Goal: Information Seeking & Learning: Learn about a topic

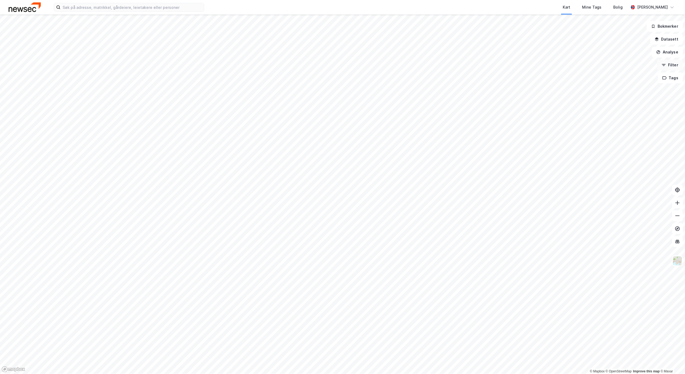
click at [665, 67] on icon "button" at bounding box center [663, 65] width 4 height 4
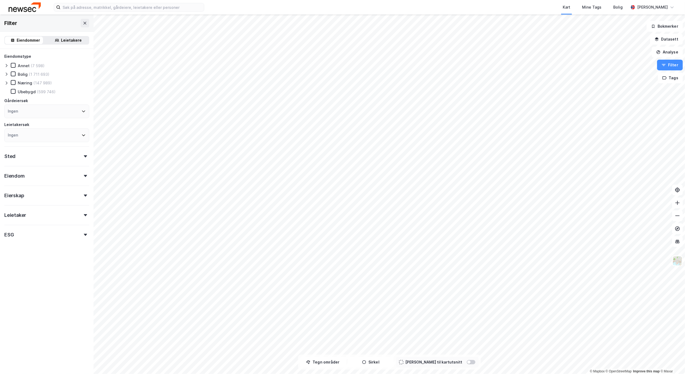
click at [33, 174] on div "Eiendom" at bounding box center [46, 173] width 85 height 15
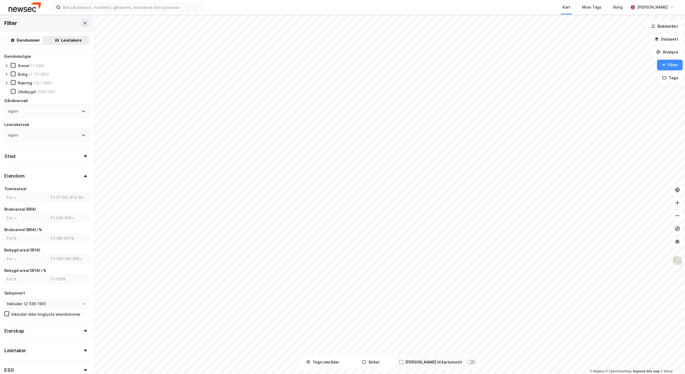
click at [34, 174] on div "Eiendom" at bounding box center [46, 173] width 85 height 15
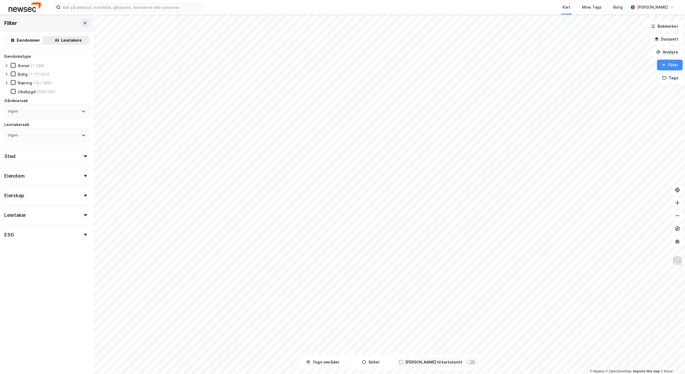
click at [35, 195] on div "Eierskap" at bounding box center [46, 193] width 85 height 15
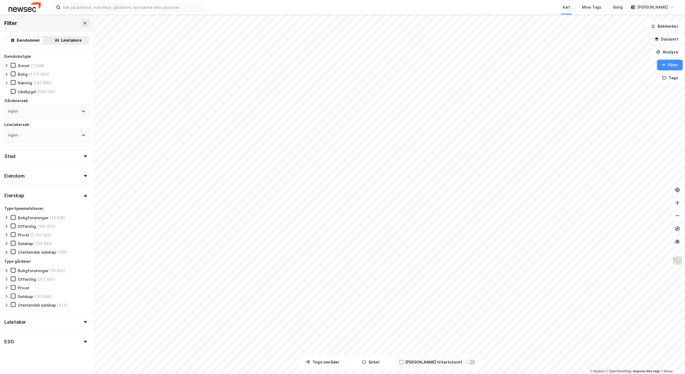
click at [35, 195] on div "Eierskap" at bounding box center [46, 193] width 85 height 15
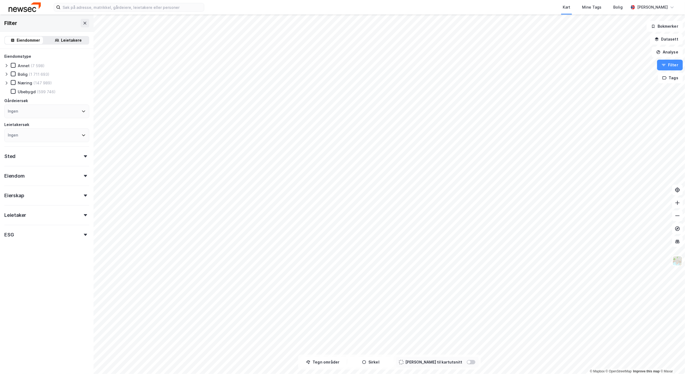
click at [23, 19] on div "Filter" at bounding box center [47, 23] width 94 height 17
click at [17, 23] on div "Filter" at bounding box center [47, 23] width 94 height 17
click at [71, 39] on div "Leietakere" at bounding box center [71, 40] width 21 height 6
click at [22, 39] on div "Eiendommer" at bounding box center [28, 40] width 23 height 6
click at [27, 111] on div "Ingen" at bounding box center [46, 112] width 85 height 14
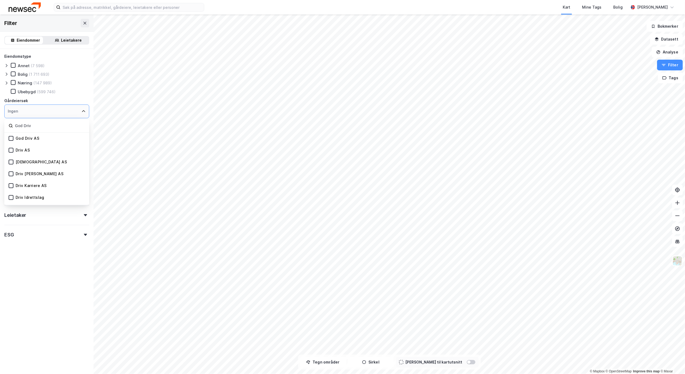
type input "God Driv"
click at [26, 138] on div "God Driv AS" at bounding box center [28, 138] width 24 height 5
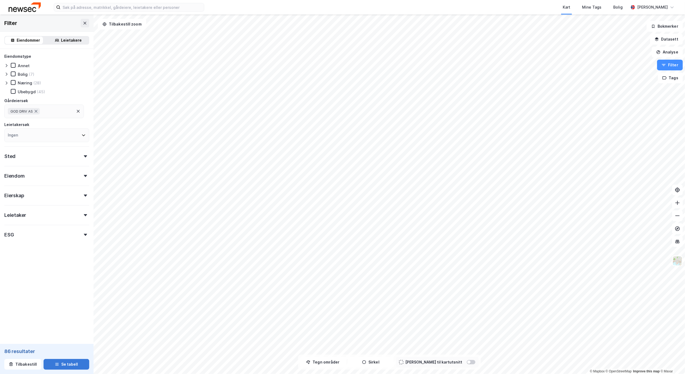
click at [59, 366] on button "Se tabell" at bounding box center [67, 364] width 46 height 11
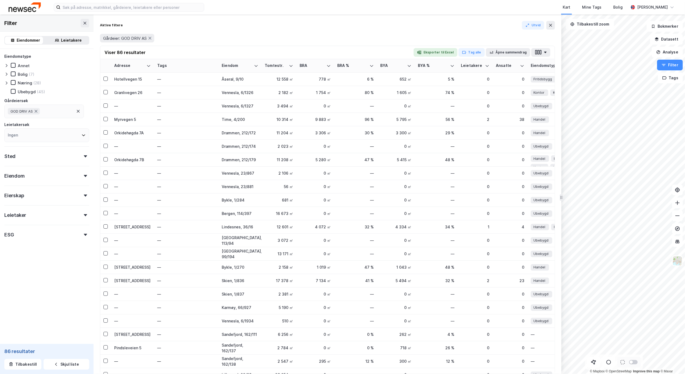
click at [40, 238] on div "ESG" at bounding box center [46, 232] width 85 height 15
click at [13, 257] on icon at bounding box center [13, 257] width 4 height 4
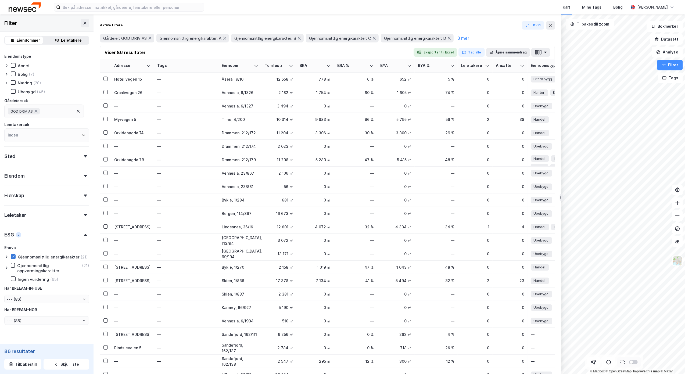
type input "--- (21)"
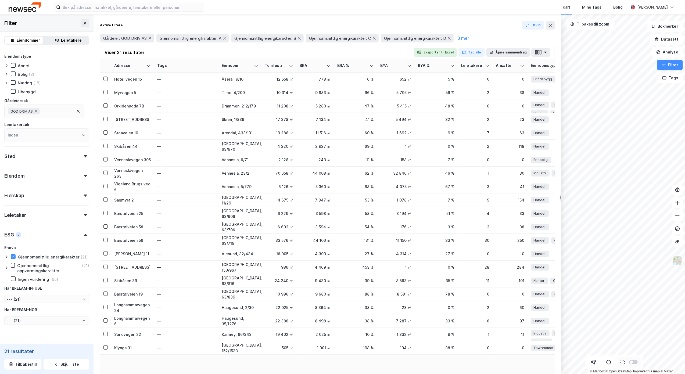
click at [46, 270] on div "Gjennomsnittlig oppvarmingskarakter" at bounding box center [49, 268] width 64 height 10
click at [28, 282] on div "Ingen vurdering" at bounding box center [33, 279] width 31 height 5
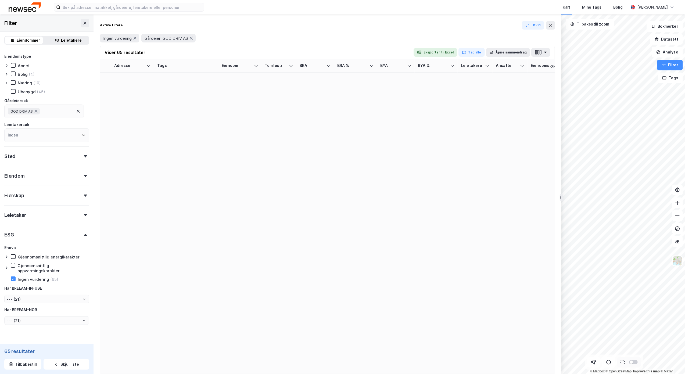
type input "--- (65)"
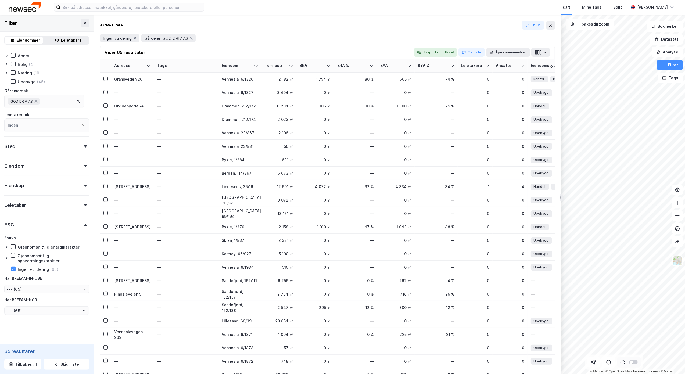
scroll to position [12, 0]
click at [33, 289] on input "--- (65)" at bounding box center [47, 287] width 84 height 8
click at [39, 211] on div "Eiendomstype [PERSON_NAME] (4) Næring (10) Ubebygd (45) Gårdeiersøk GOD DRIV AS…" at bounding box center [46, 177] width 85 height 272
click at [34, 221] on div "ESG" at bounding box center [46, 220] width 85 height 15
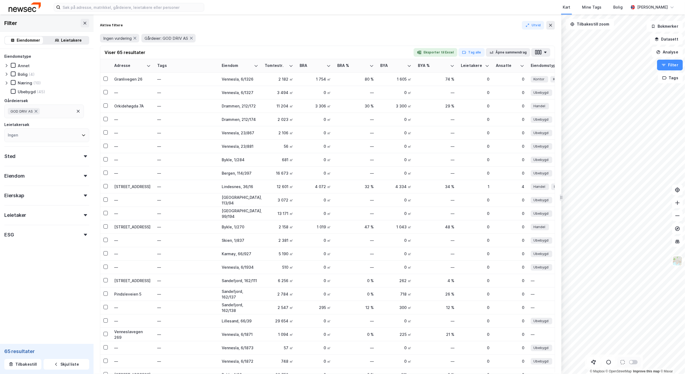
scroll to position [0, 0]
click at [31, 232] on div "ESG" at bounding box center [46, 232] width 85 height 15
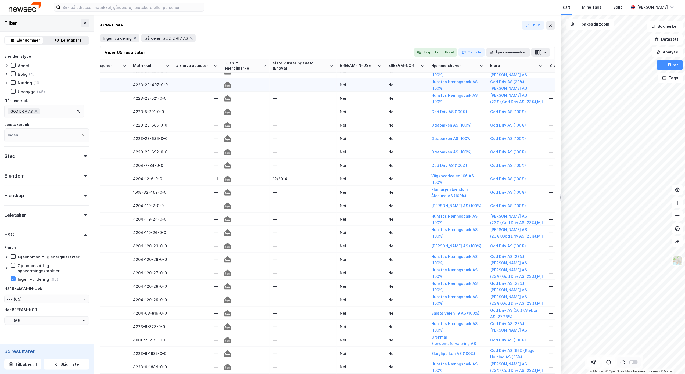
scroll to position [0, 642]
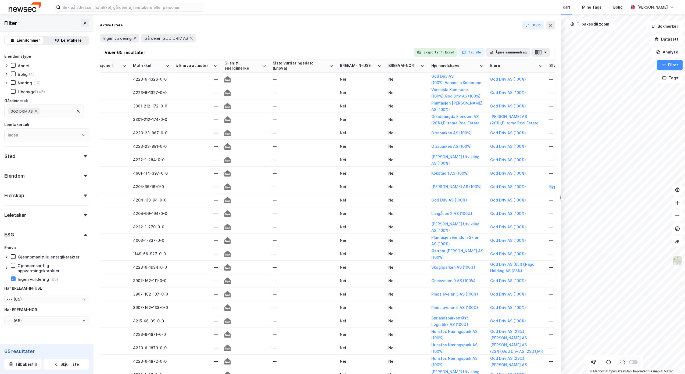
click at [9, 265] on div at bounding box center [7, 268] width 6 height 10
click at [10, 265] on div at bounding box center [7, 268] width 6 height 10
click at [17, 278] on icon at bounding box center [18, 279] width 4 height 4
click at [19, 286] on icon at bounding box center [18, 288] width 4 height 4
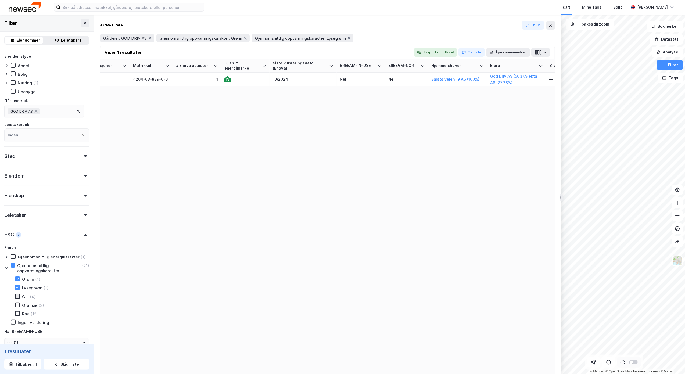
type input "--- (1)"
click at [17, 299] on div "Gul (4)" at bounding box center [22, 296] width 27 height 5
type input "--- (2)"
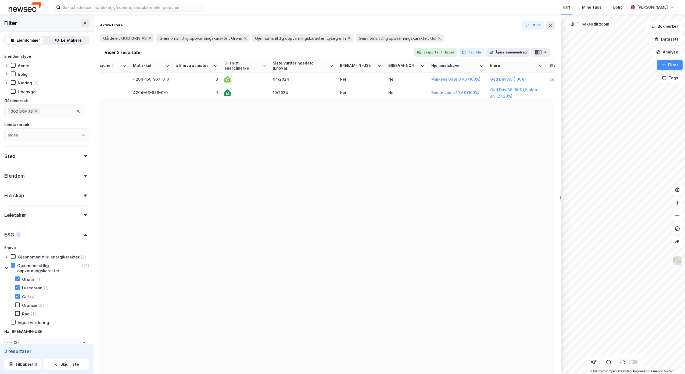
click at [17, 304] on icon at bounding box center [18, 305] width 4 height 4
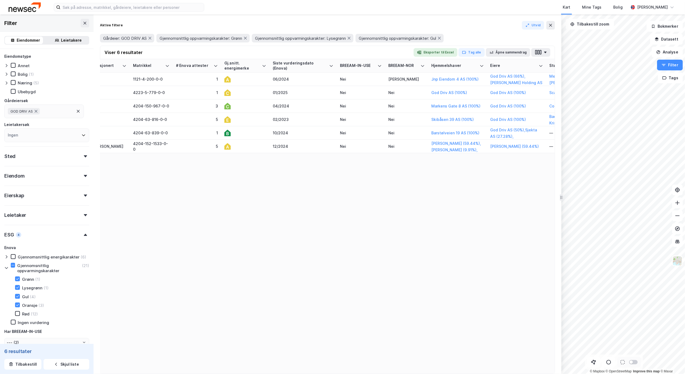
type input "--- (6)"
click at [16, 312] on icon at bounding box center [18, 314] width 4 height 4
type input "--- (9)"
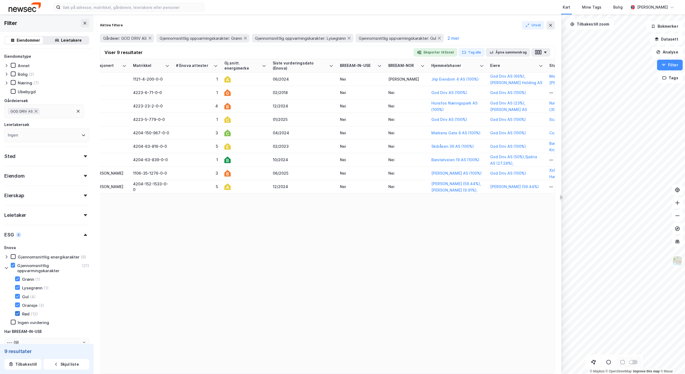
type input "--- (21)"
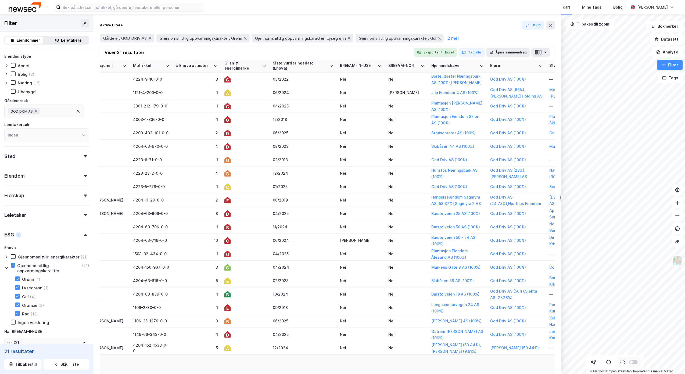
scroll to position [60, 0]
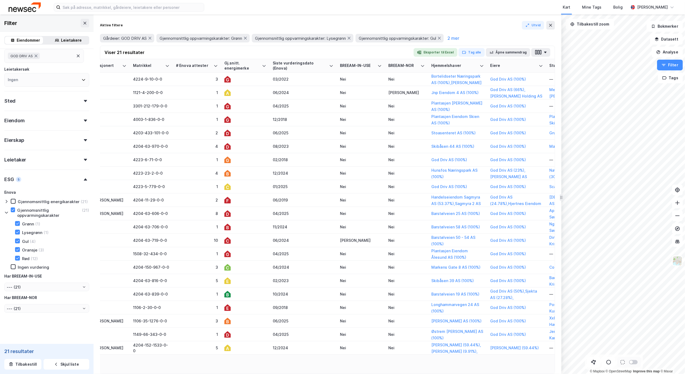
click at [16, 268] on div "Ingen vurdering" at bounding box center [30, 266] width 38 height 5
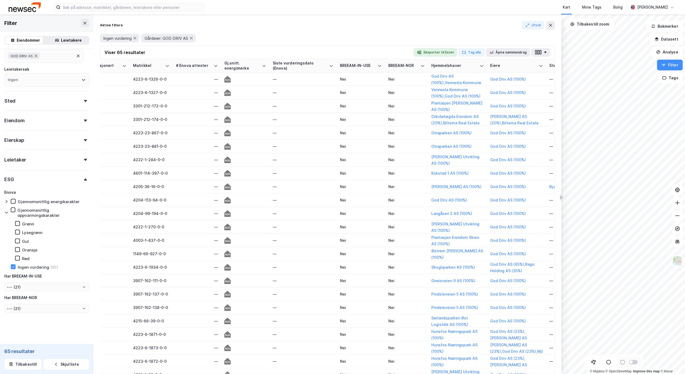
type input "--- (65)"
click at [13, 210] on icon at bounding box center [13, 210] width 4 height 4
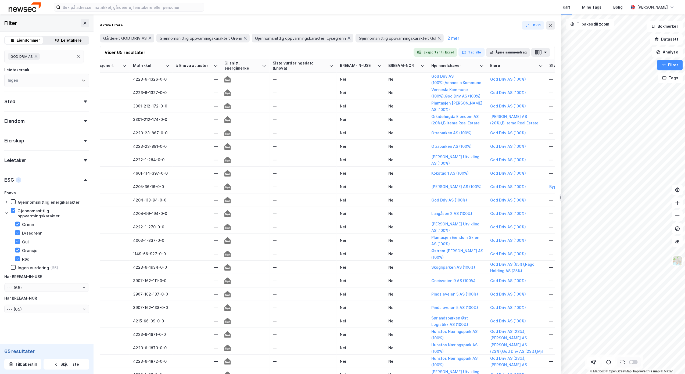
type input "--- (21)"
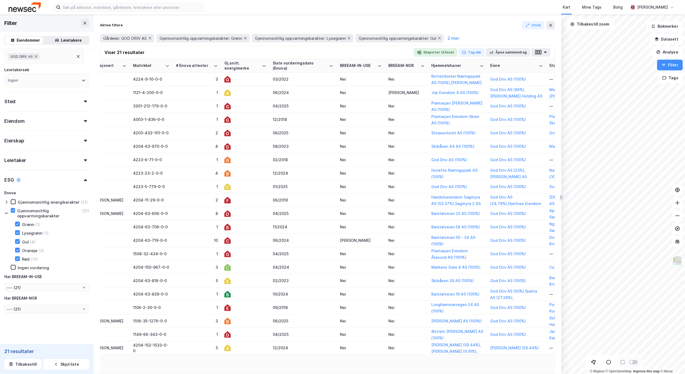
scroll to position [60, 0]
click at [12, 199] on icon at bounding box center [13, 201] width 4 height 4
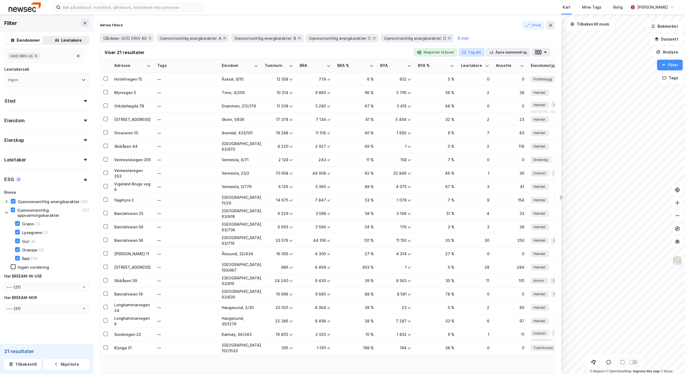
click at [472, 49] on button "Tag alle" at bounding box center [471, 52] width 26 height 9
click at [499, 50] on button "Åpne sammendrag" at bounding box center [508, 52] width 45 height 9
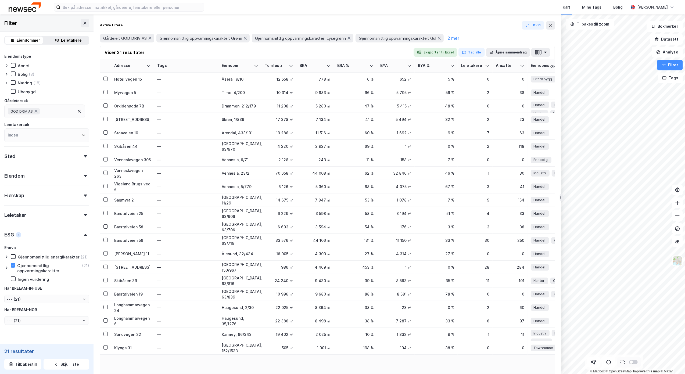
type input "--- (21)"
click at [547, 52] on button "button" at bounding box center [540, 52] width 19 height 9
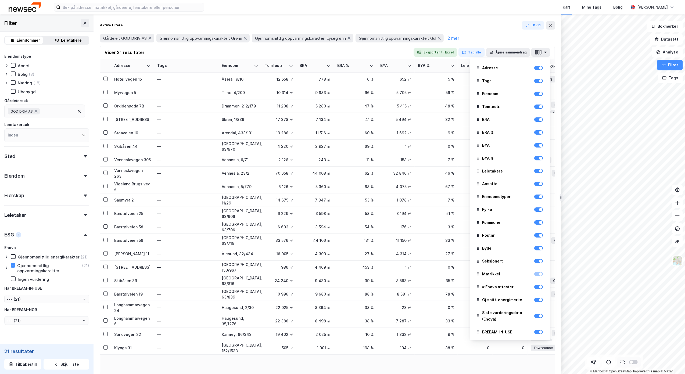
click at [534, 83] on div at bounding box center [538, 81] width 9 height 6
click at [535, 83] on div at bounding box center [538, 81] width 9 height 6
click at [534, 79] on div at bounding box center [538, 81] width 9 height 4
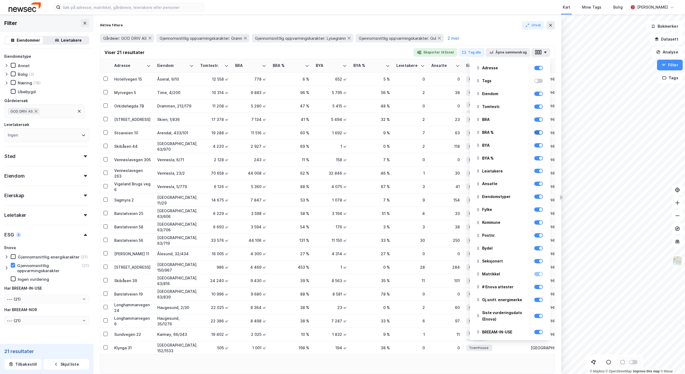
click at [539, 132] on div at bounding box center [540, 132] width 3 height 3
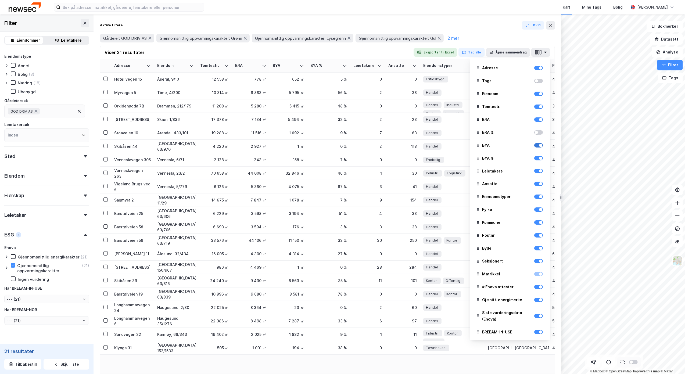
click at [539, 145] on div at bounding box center [540, 145] width 3 height 3
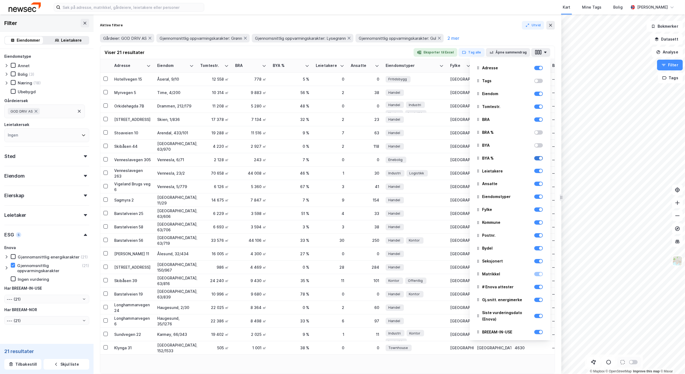
click at [539, 158] on div at bounding box center [540, 158] width 3 height 3
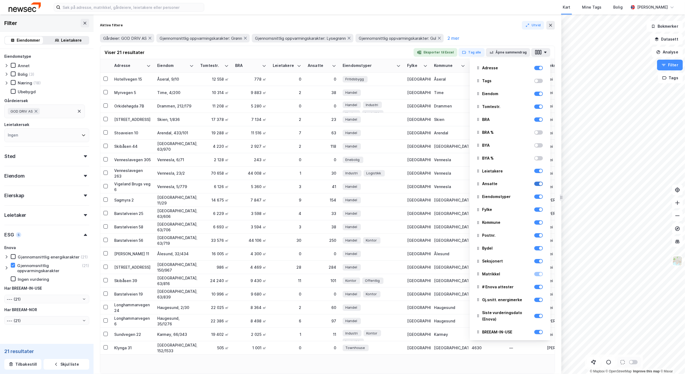
click at [539, 183] on div at bounding box center [540, 183] width 3 height 3
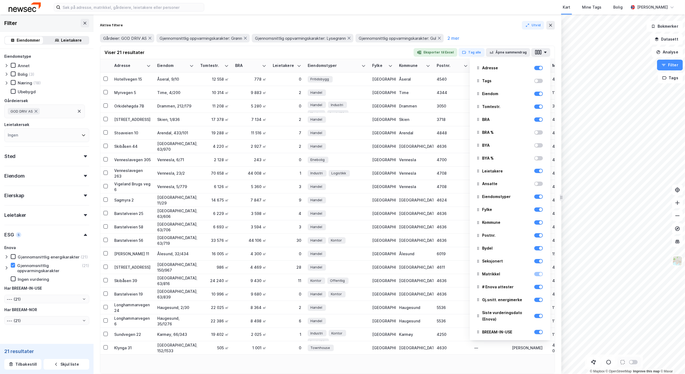
click at [534, 183] on div at bounding box center [538, 184] width 9 height 4
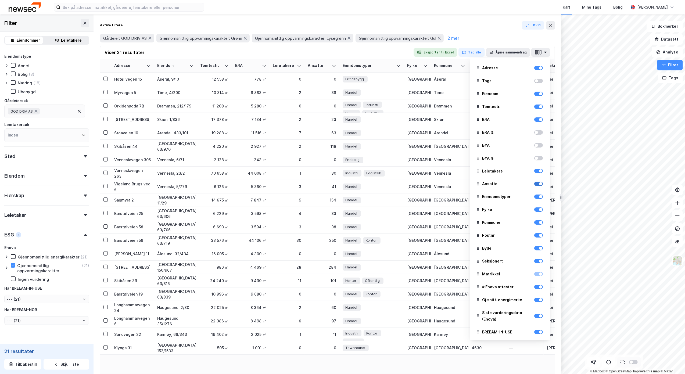
click at [539, 184] on div at bounding box center [540, 183] width 3 height 3
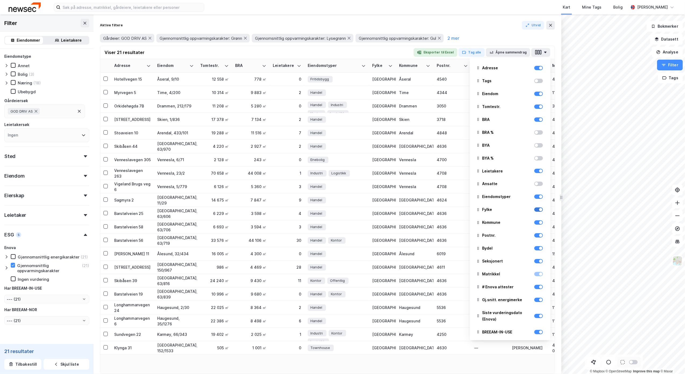
click at [534, 210] on div at bounding box center [538, 209] width 9 height 4
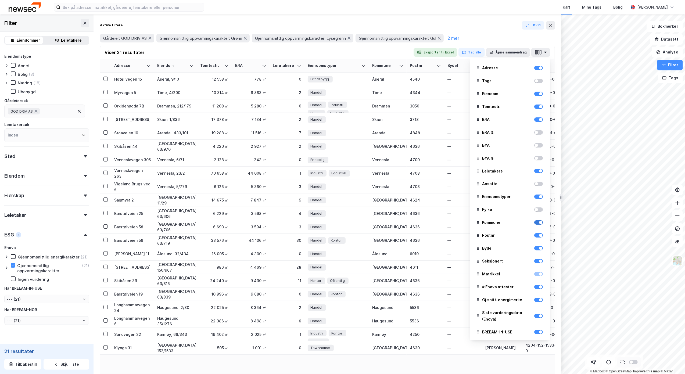
click at [534, 222] on div at bounding box center [538, 222] width 9 height 4
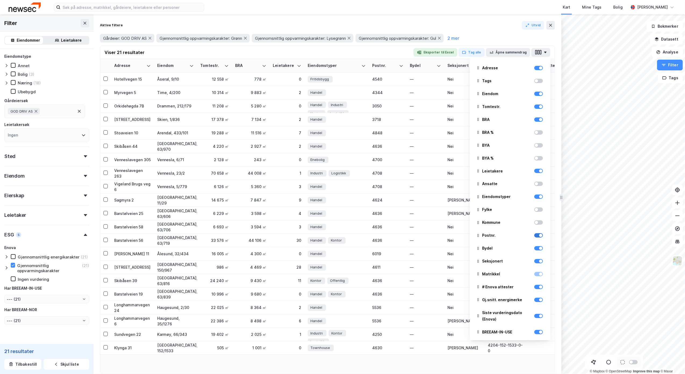
click at [535, 237] on div at bounding box center [538, 235] width 9 height 4
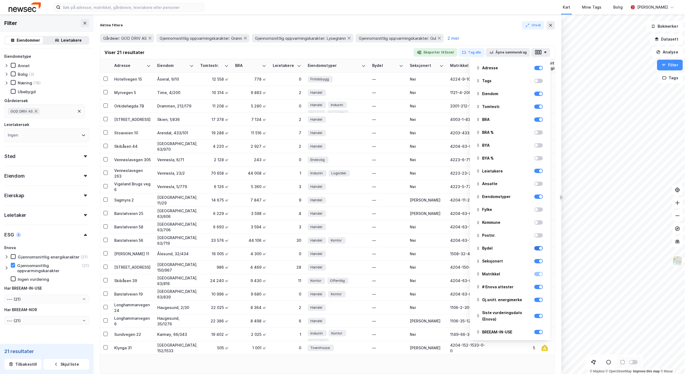
click at [539, 247] on div at bounding box center [540, 248] width 3 height 3
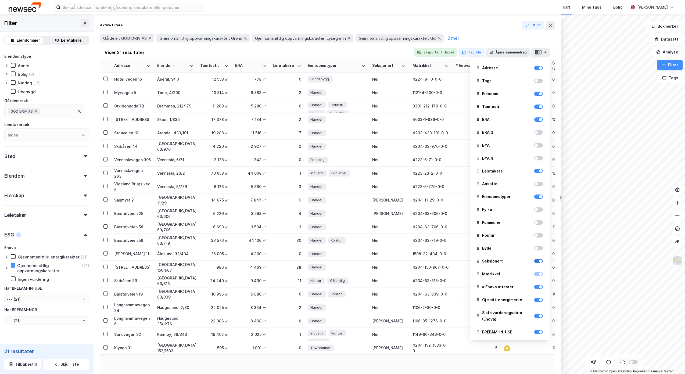
click at [539, 261] on div at bounding box center [540, 261] width 3 height 3
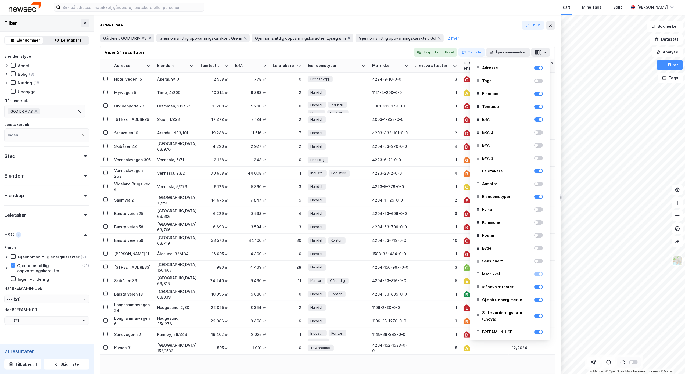
click at [534, 273] on div at bounding box center [538, 274] width 9 height 4
click at [534, 274] on div at bounding box center [538, 274] width 9 height 4
click at [539, 274] on div at bounding box center [540, 273] width 3 height 3
click at [534, 274] on div at bounding box center [538, 274] width 9 height 4
click at [539, 274] on div at bounding box center [540, 273] width 3 height 3
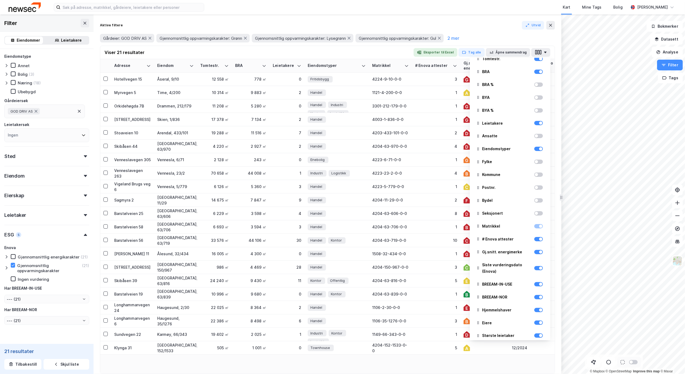
scroll to position [53, 0]
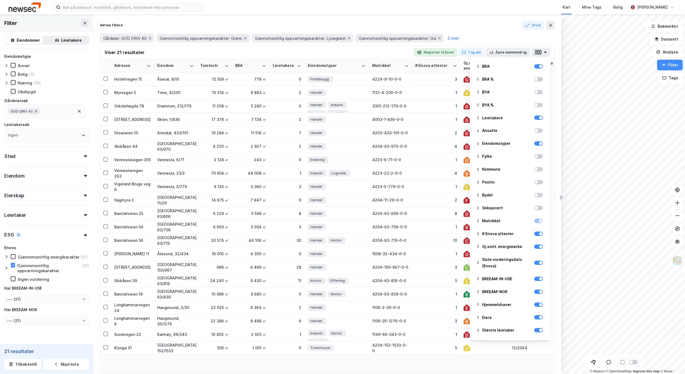
click at [539, 221] on div at bounding box center [540, 220] width 3 height 3
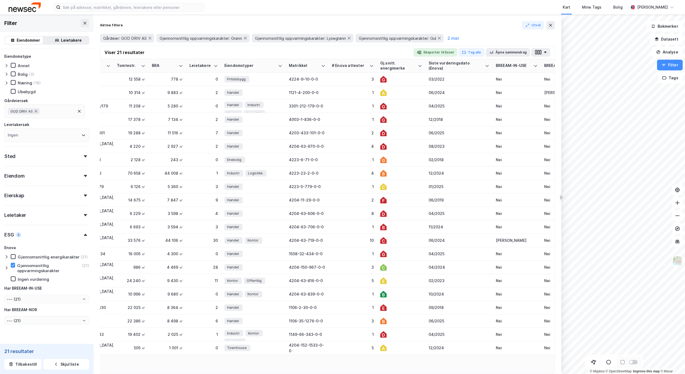
scroll to position [0, 202]
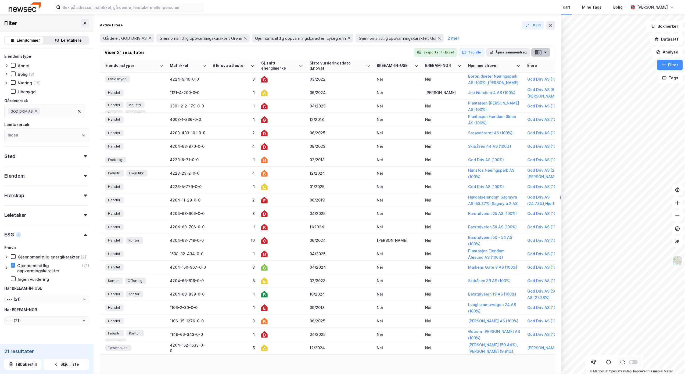
click at [542, 50] on button "button" at bounding box center [540, 52] width 19 height 9
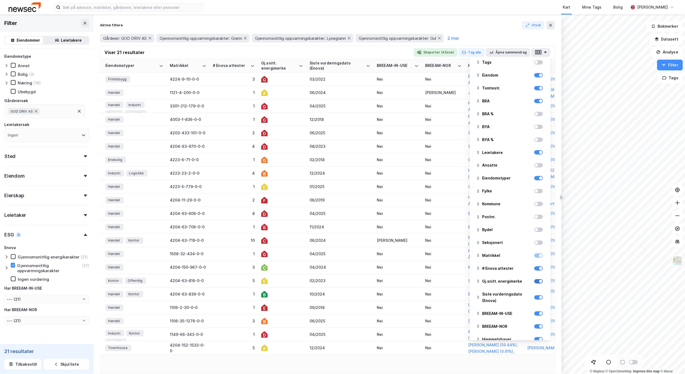
scroll to position [53, 0]
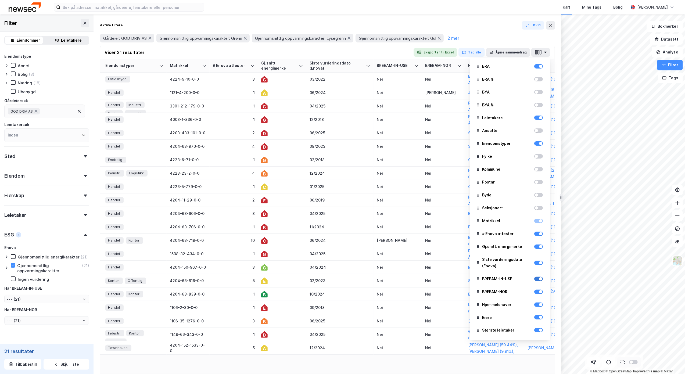
click at [539, 279] on div at bounding box center [540, 278] width 3 height 3
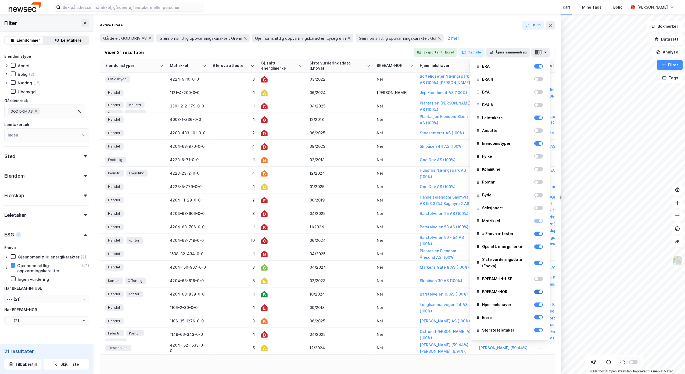
click at [539, 291] on div at bounding box center [540, 291] width 3 height 3
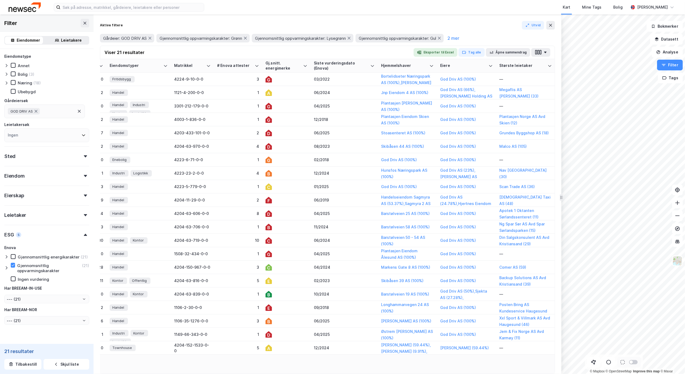
scroll to position [0, 0]
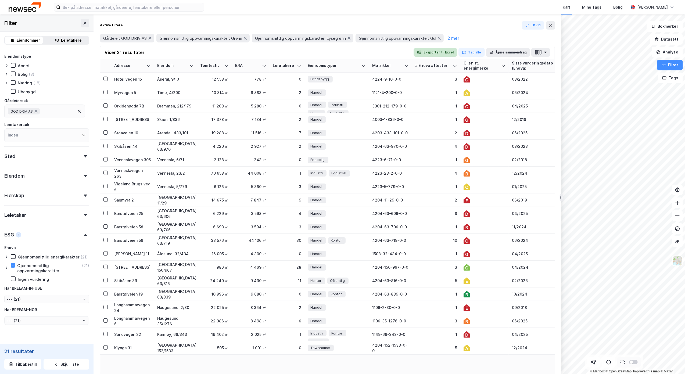
click at [427, 50] on button "Eksporter til Excel" at bounding box center [436, 52] width 44 height 9
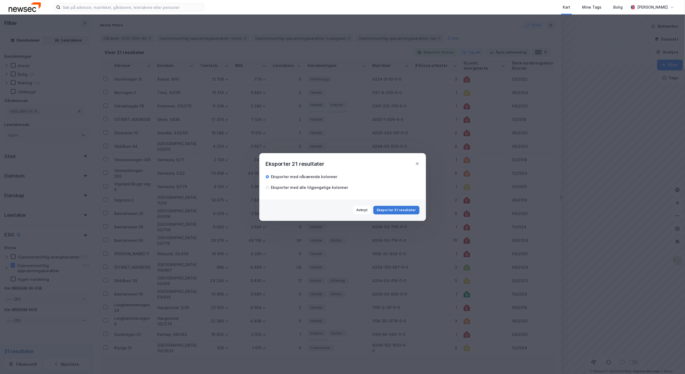
click at [395, 214] on button "Eksporter 21 resultater" at bounding box center [396, 210] width 46 height 9
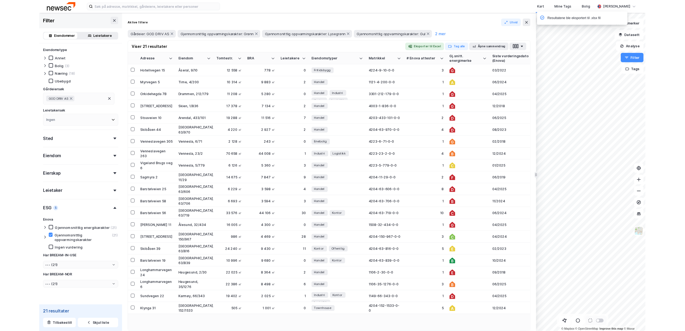
scroll to position [17, 0]
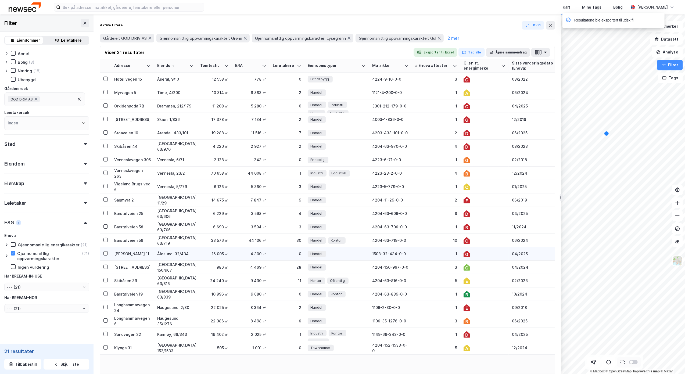
click at [178, 253] on div "Ålesund, 32/434" at bounding box center [175, 254] width 37 height 6
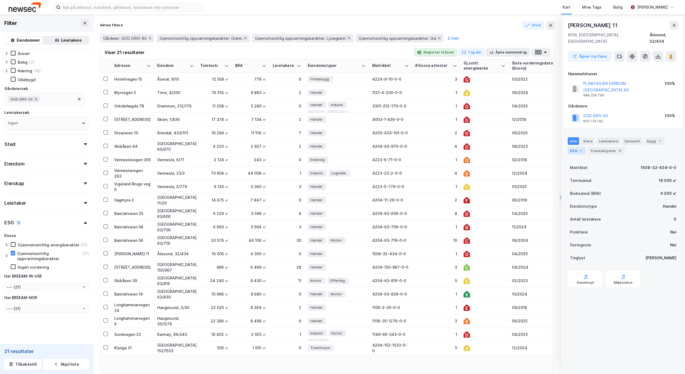
click at [573, 147] on div "ESG 1" at bounding box center [577, 151] width 18 height 8
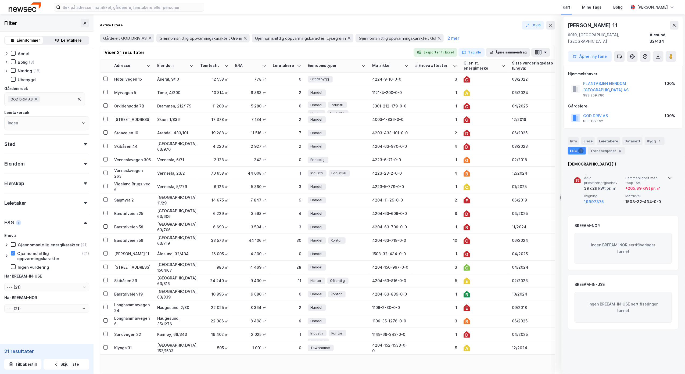
click at [668, 176] on icon at bounding box center [670, 178] width 4 height 4
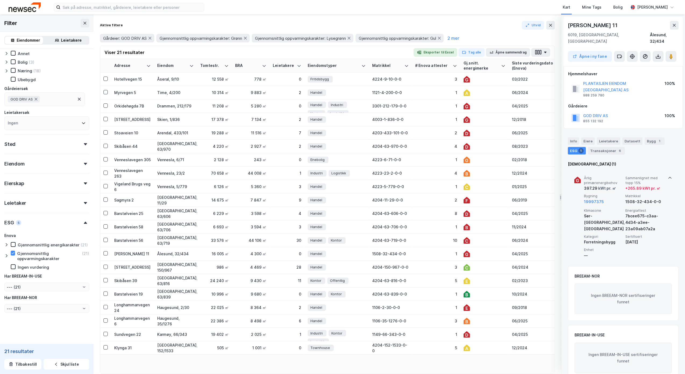
click at [618, 176] on span "Årlig primærenergibehov" at bounding box center [603, 180] width 39 height 9
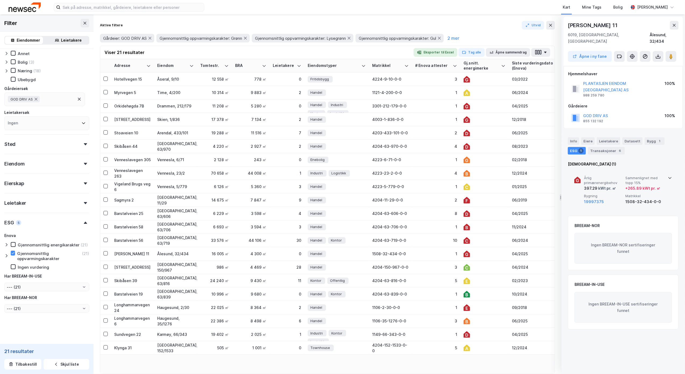
click at [617, 176] on span "Årlig primærenergibehov" at bounding box center [603, 180] width 39 height 9
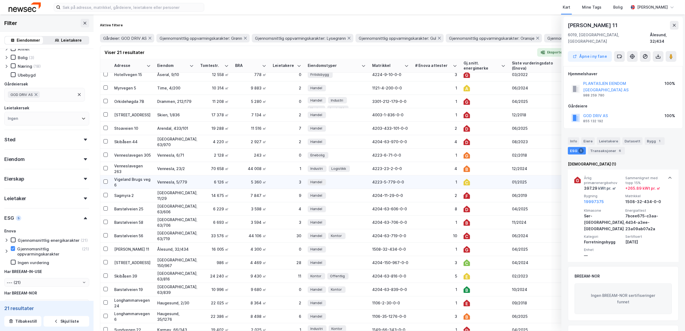
scroll to position [0, 0]
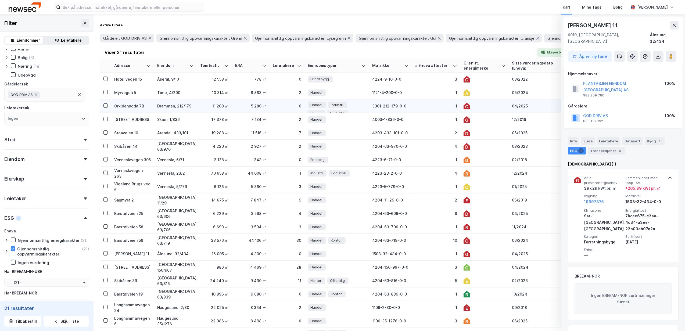
click at [246, 105] on div "5 280 ㎡" at bounding box center [250, 106] width 31 height 6
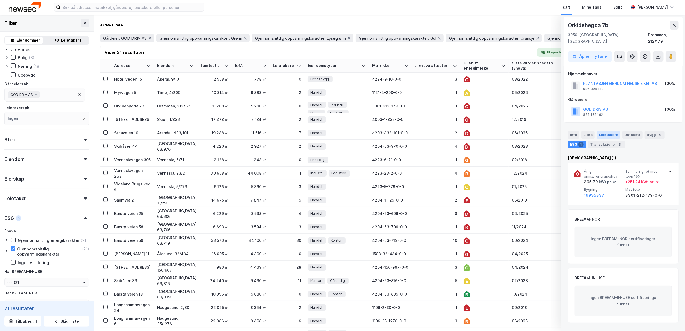
click at [599, 131] on div "Leietakere" at bounding box center [608, 135] width 23 height 8
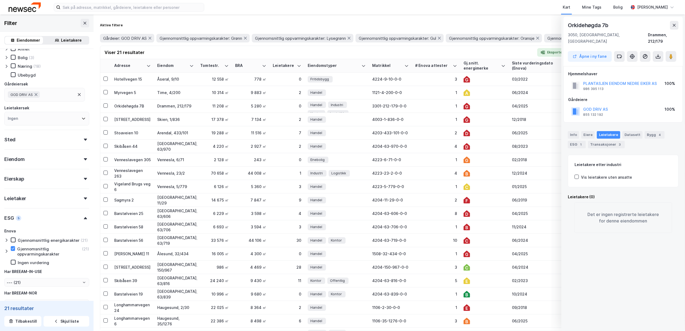
click at [595, 134] on div "Info [PERSON_NAME] Datasett Bygg 4 ESG 1 Transaksjoner 3" at bounding box center [623, 139] width 111 height 17
click at [596, 141] on div "Transaksjoner 3" at bounding box center [606, 145] width 37 height 8
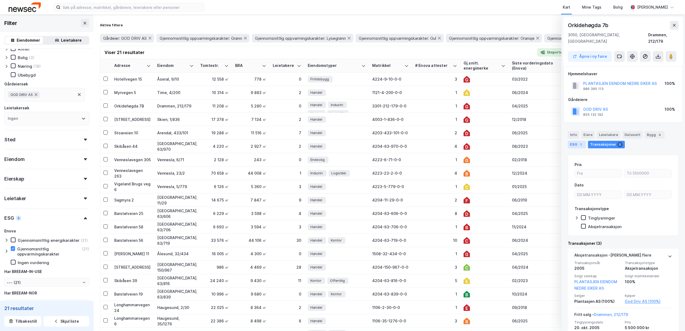
click at [576, 141] on div "ESG 1" at bounding box center [577, 145] width 18 height 8
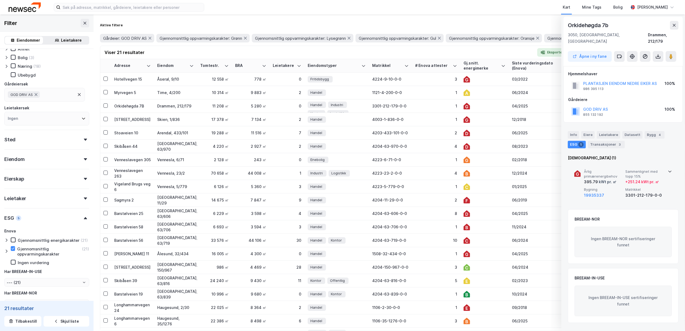
click at [626, 181] on div "Årlig primærenergibehov 395.79 kWt pr. ㎡ Sammenlignet med topp 15% + 251.24 kWt…" at bounding box center [624, 183] width 81 height 29
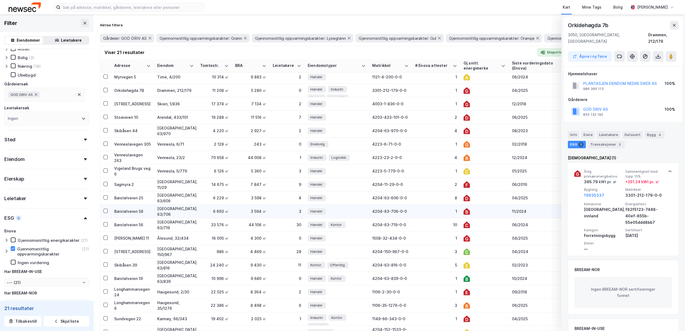
scroll to position [29, 0]
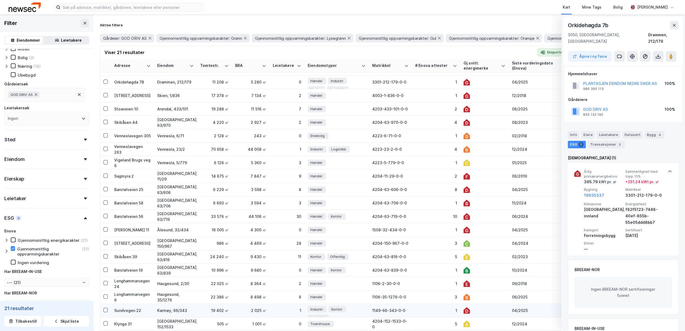
click at [183, 304] on td "Karmøy, 66/343" at bounding box center [175, 310] width 43 height 13
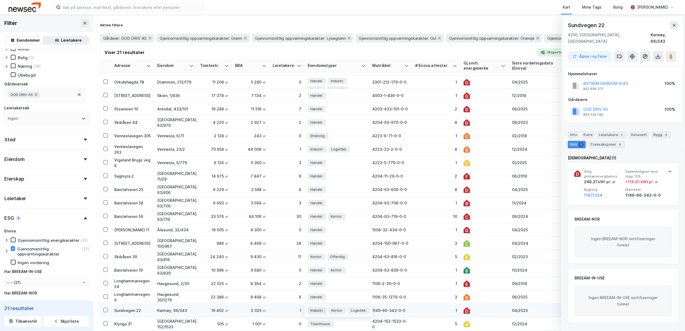
click at [312, 308] on span "Industri" at bounding box center [316, 311] width 12 height 6
click at [667, 163] on div "Årlig primærenergibehov 248.21 kWt pr. ㎡ Sammenlignet med topp 15% + 116.81 kWt…" at bounding box center [623, 184] width 98 height 42
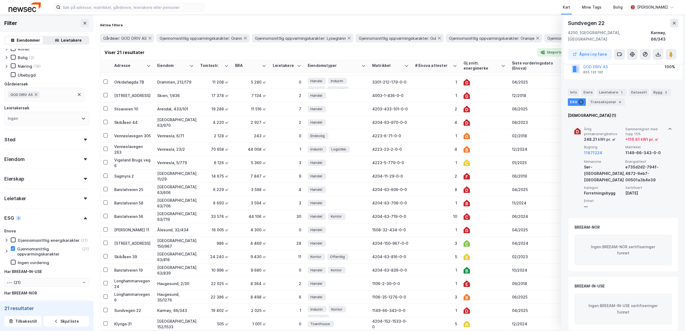
scroll to position [43, 0]
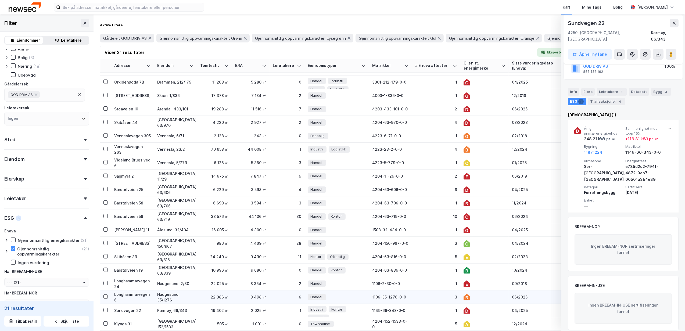
click at [162, 292] on div "Haugesund, 35/1276" at bounding box center [175, 297] width 37 height 11
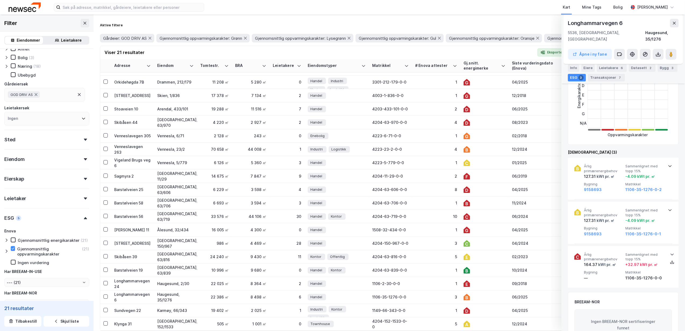
scroll to position [114, 0]
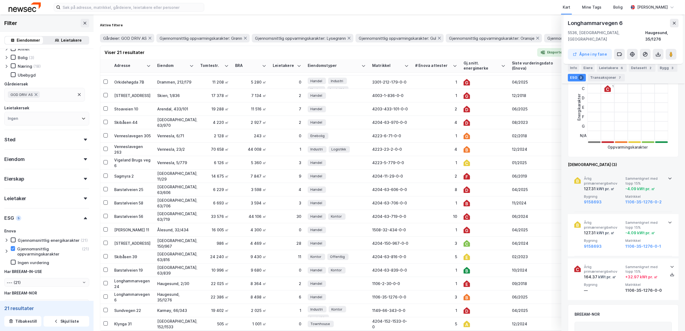
click at [668, 175] on div at bounding box center [670, 177] width 4 height 4
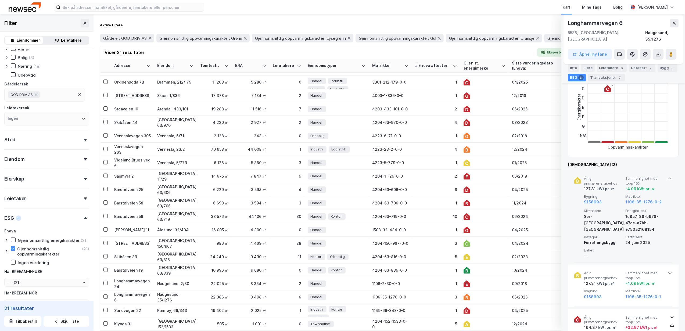
click at [668, 175] on div at bounding box center [670, 177] width 4 height 4
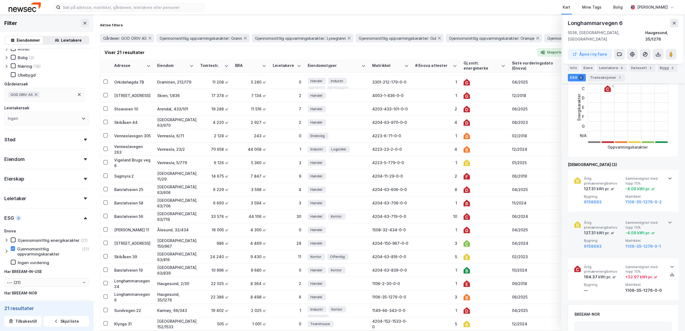
click at [668, 220] on icon at bounding box center [670, 222] width 4 height 4
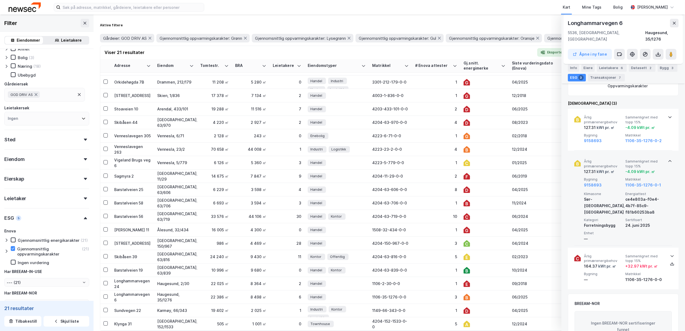
scroll to position [186, 0]
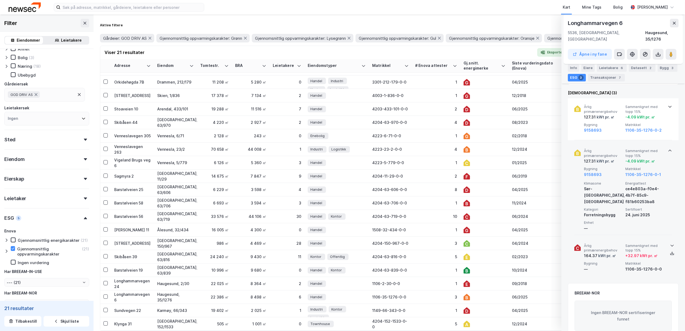
click at [671, 243] on icon at bounding box center [672, 245] width 4 height 4
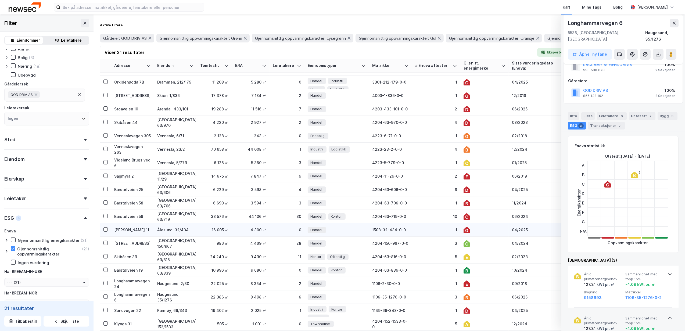
scroll to position [71, 0]
